Goal: Browse casually: Explore the website without a specific task or goal

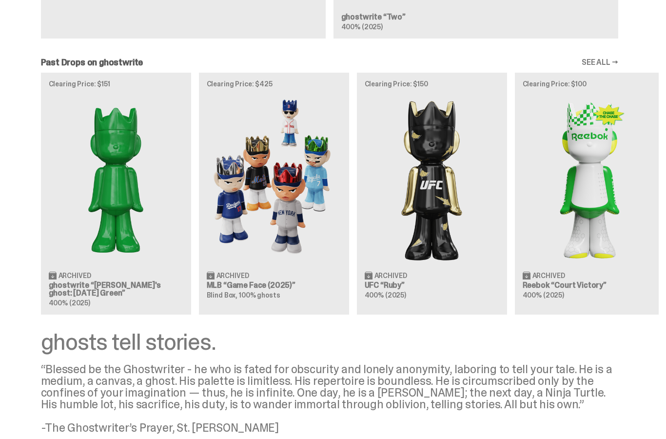
scroll to position [754, 0]
click at [251, 252] on img at bounding box center [274, 179] width 135 height 168
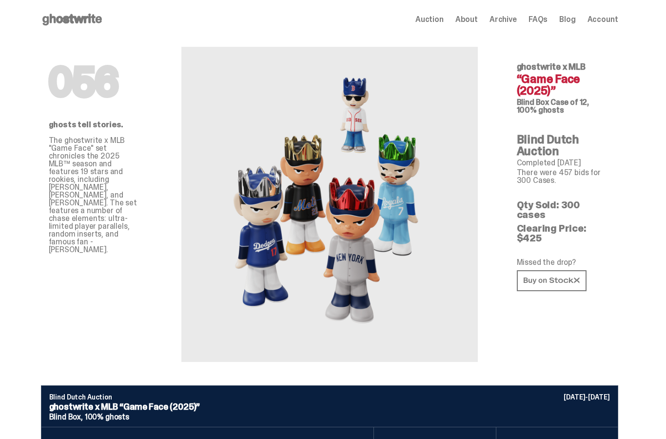
click at [66, 24] on icon at bounding box center [72, 20] width 62 height 16
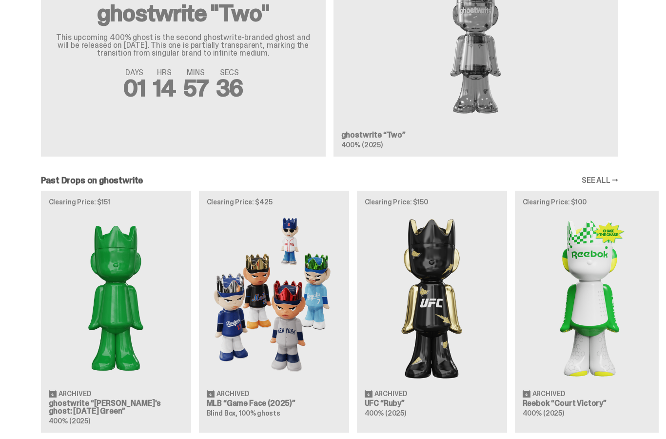
scroll to position [636, 0]
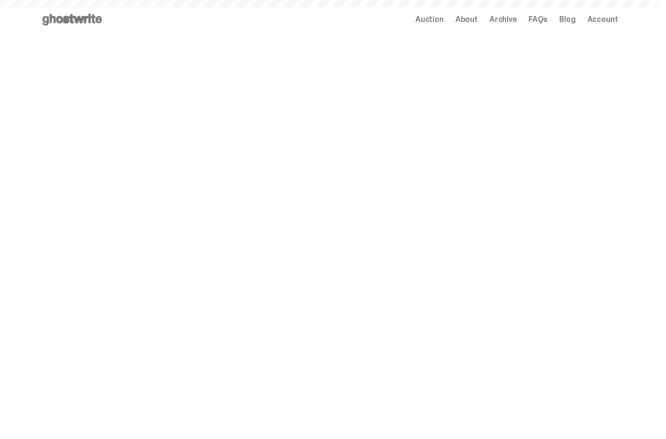
scroll to position [60, 0]
